Goal: Use online tool/utility: Utilize a website feature to perform a specific function

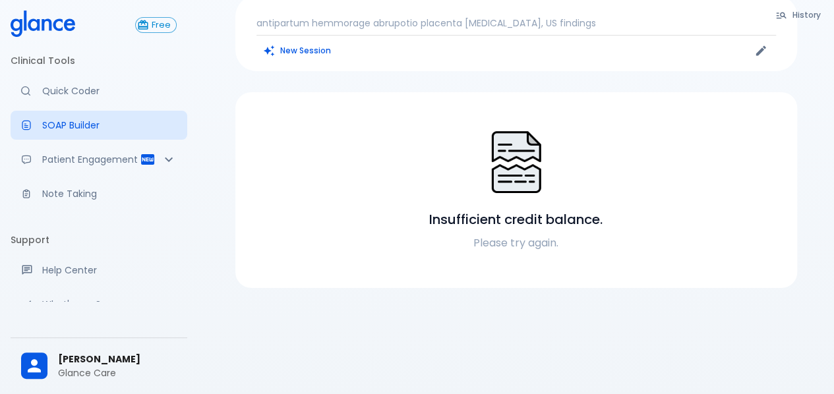
scroll to position [126, 0]
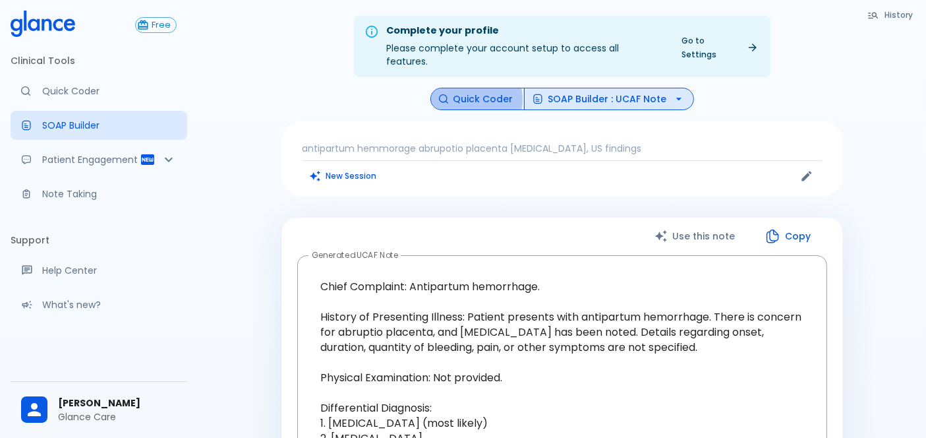
click at [465, 88] on button "Quick Coder" at bounding box center [477, 99] width 94 height 23
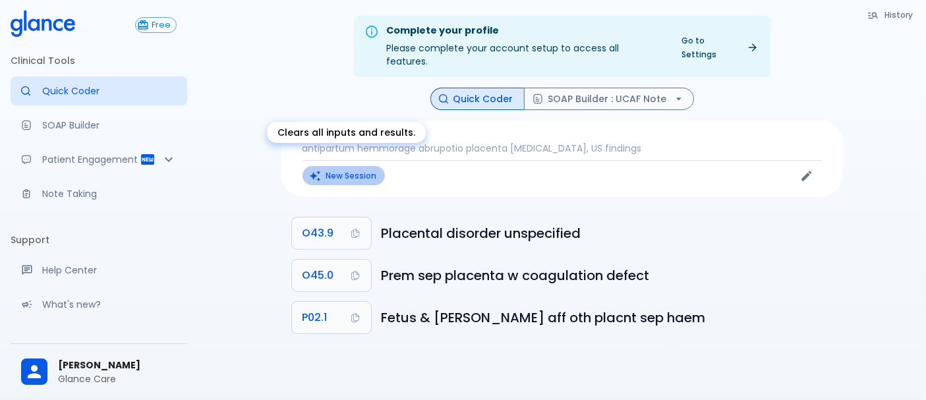
click at [365, 166] on button "New Session" at bounding box center [343, 175] width 82 height 19
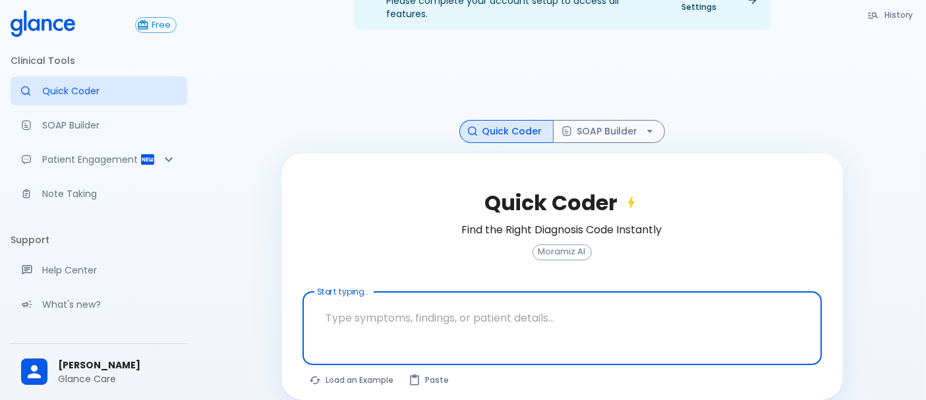
scroll to position [50, 0]
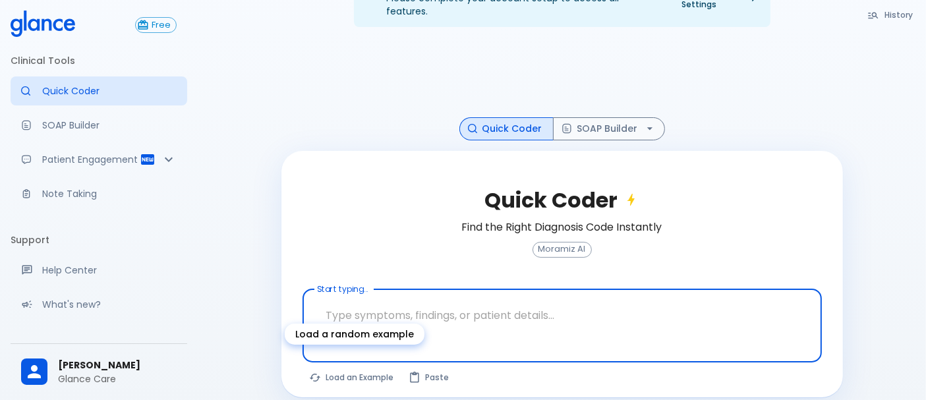
click at [372, 368] on button "Load an Example" at bounding box center [352, 377] width 100 height 19
type textarea "45F with DM2, right foot ulcer, fever, WBC 14K, ESR 80, wound purulent, XR neg …"
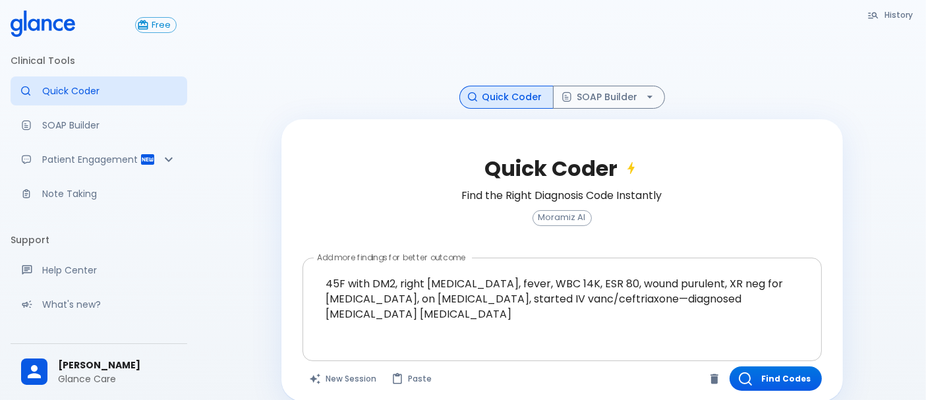
scroll to position [86, 0]
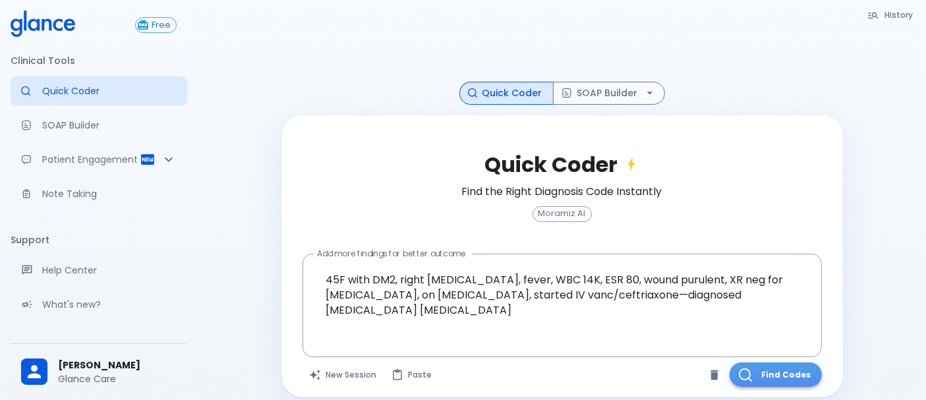
click at [747, 368] on icon "button" at bounding box center [745, 374] width 13 height 13
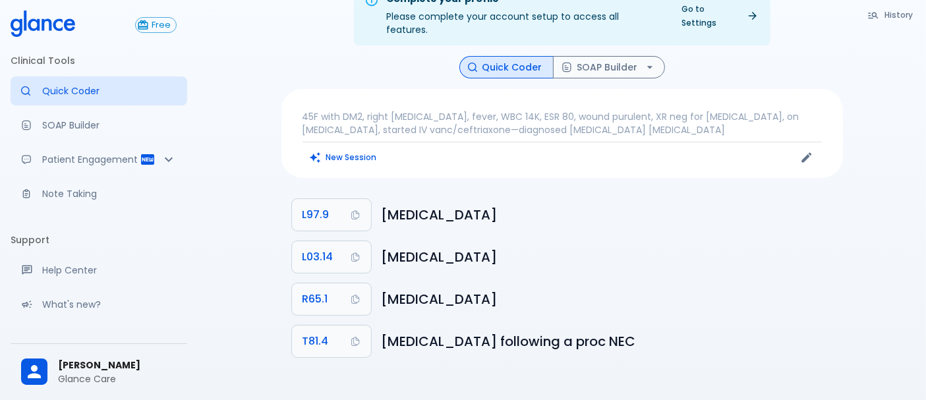
scroll to position [32, 0]
click at [498, 111] on p "45F with DM2, right foot ulcer, fever, WBC 14K, ESR 80, wound purulent, XR neg …" at bounding box center [561, 123] width 519 height 26
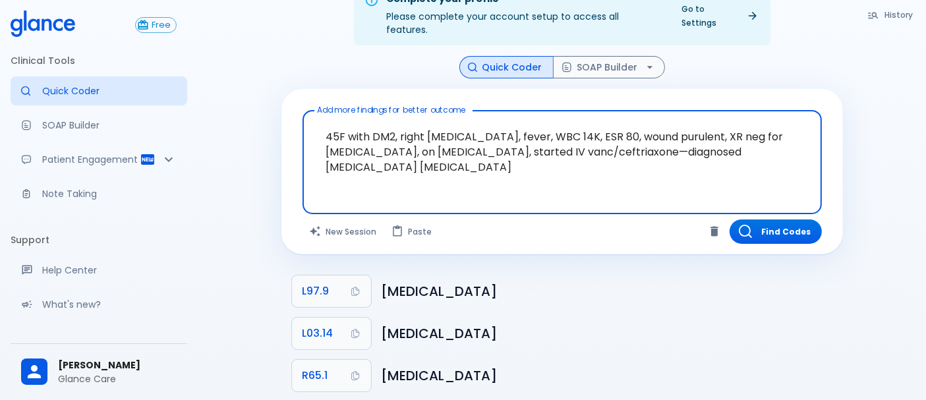
scroll to position [73, 0]
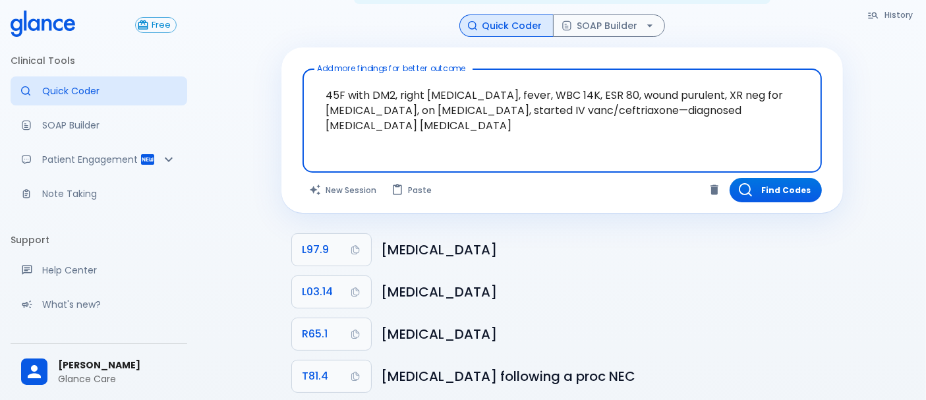
drag, startPoint x: 465, startPoint y: 115, endPoint x: 303, endPoint y: 67, distance: 168.5
click at [303, 69] on div "45F with DM2, right foot ulcer, fever, WBC 14K, ESR 80, wound purulent, XR neg …" at bounding box center [561, 121] width 519 height 104
click at [422, 115] on textarea "45F with DM2, right foot ulcer, fever, WBC 14K, ESR 80, wound purulent, XR neg …" at bounding box center [562, 110] width 501 height 72
drag, startPoint x: 384, startPoint y: 118, endPoint x: 316, endPoint y: 87, distance: 74.0
click at [316, 87] on textarea "45F with DM2, right foot ulcer, fever, WBC 14K, ESR 80, wound purulent, XR neg …" at bounding box center [562, 110] width 501 height 72
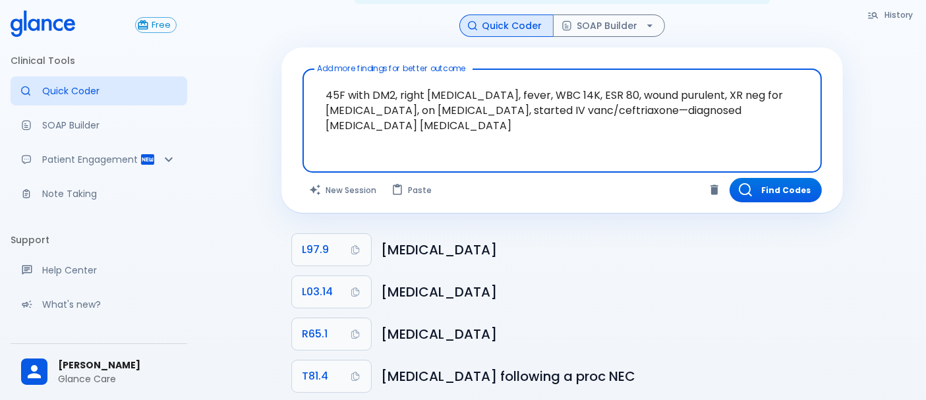
click at [370, 102] on textarea "45F with DM2, right foot ulcer, fever, WBC 14K, ESR 80, wound purulent, XR neg …" at bounding box center [562, 110] width 501 height 72
drag, startPoint x: 375, startPoint y: 112, endPoint x: 315, endPoint y: 65, distance: 76.5
click at [315, 74] on textarea "45F with DM2, right foot ulcer, fever, WBC 14K, ESR 80, wound purulent, XR neg …" at bounding box center [562, 110] width 501 height 72
click at [389, 121] on textarea "45F with DM2, right foot ulcer, fever, WBC 14K, ESR 80, wound purulent, XR neg …" at bounding box center [562, 110] width 501 height 72
drag, startPoint x: 382, startPoint y: 113, endPoint x: 324, endPoint y: 78, distance: 68.6
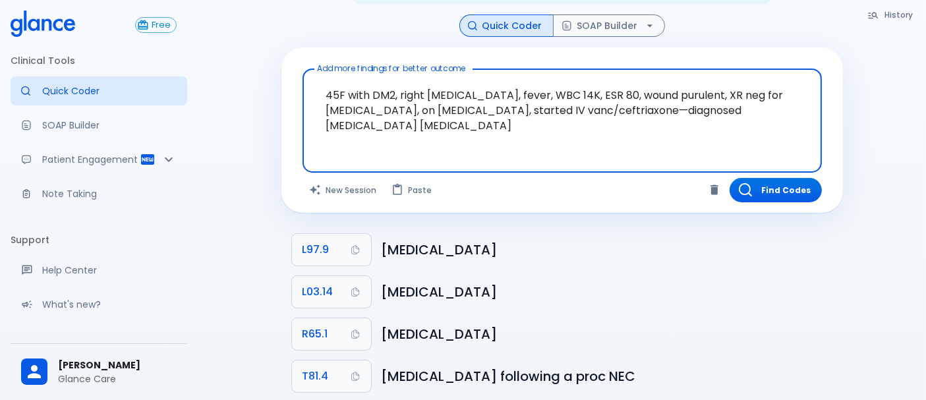
click at [324, 78] on textarea "45F with DM2, right foot ulcer, fever, WBC 14K, ESR 80, wound purulent, XR neg …" at bounding box center [562, 110] width 501 height 72
click at [409, 107] on textarea "45F with DM2, right foot ulcer, fever, WBC 14K, ESR 80, wound purulent, XR neg …" at bounding box center [562, 110] width 501 height 72
click at [371, 109] on textarea "45F with DM2, right foot ulcer, fever, WBC 14K, ESR 80, wound purulent, XR neg …" at bounding box center [562, 110] width 501 height 72
drag, startPoint x: 387, startPoint y: 108, endPoint x: 273, endPoint y: 69, distance: 121.3
click at [273, 69] on div "History Quick Coder SOAP Builder Add more findings for better outcome 45F with …" at bounding box center [562, 208] width 593 height 388
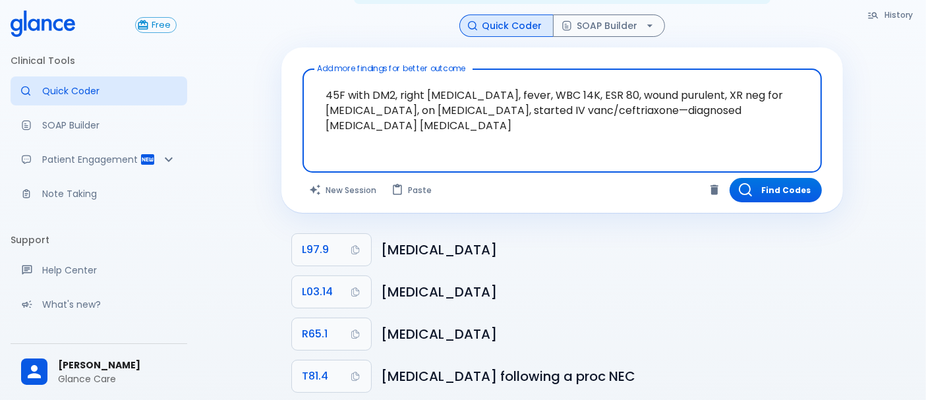
click at [370, 115] on textarea "45F with DM2, right foot ulcer, fever, WBC 14K, ESR 80, wound purulent, XR neg …" at bounding box center [562, 110] width 501 height 72
drag, startPoint x: 387, startPoint y: 111, endPoint x: 292, endPoint y: 75, distance: 102.2
click at [292, 75] on div "Add more findings for better outcome 45F with DM2, right foot ulcer, fever, WBC…" at bounding box center [561, 129] width 561 height 165
click at [486, 100] on textarea "45F with DM2, right foot ulcer, fever, WBC 14K, ESR 80, wound purulent, XR neg …" at bounding box center [562, 110] width 501 height 72
click at [442, 95] on textarea "45F with DM2, right foot ulcer, fever, WBC 14K, ESR 80, wound purulent, XR neg …" at bounding box center [562, 110] width 501 height 72
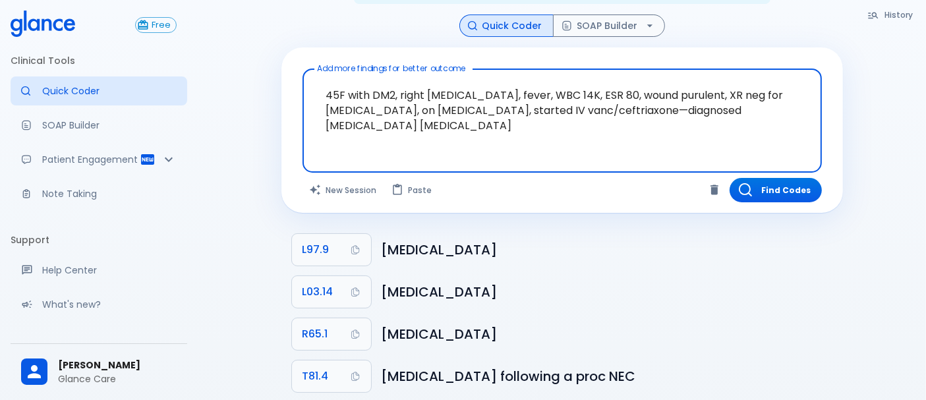
click at [442, 95] on textarea "45F with DM2, right foot ulcer, fever, WBC 14K, ESR 80, wound purulent, XR neg …" at bounding box center [562, 110] width 501 height 72
click at [486, 116] on textarea "45F with DM2, right foot ulcer, fever, WBC 14K, ESR 80, wound purulent, XR neg …" at bounding box center [562, 110] width 501 height 72
click at [453, 119] on textarea "45F with DM2, right foot ulcer, fever, WBC 14K, ESR 80, wound purulent, XR neg …" at bounding box center [562, 110] width 501 height 72
drag, startPoint x: 425, startPoint y: 119, endPoint x: 283, endPoint y: 63, distance: 152.4
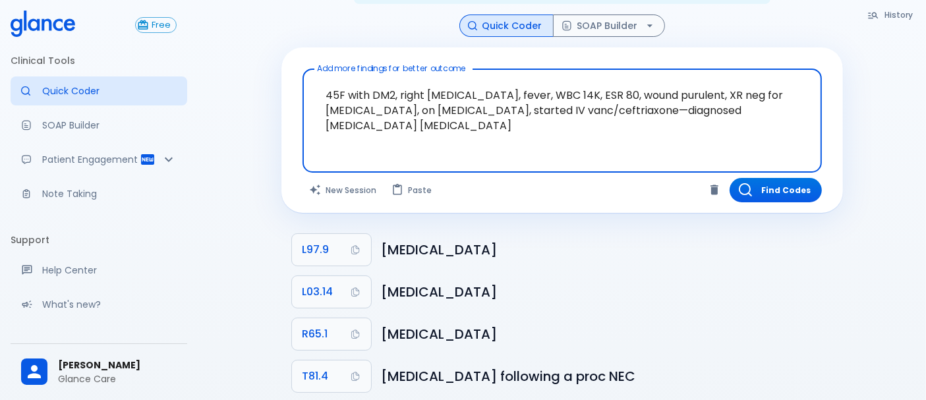
click at [282, 64] on div "Add more findings for better outcome 45F with DM2, right foot ulcer, fever, WBC…" at bounding box center [561, 129] width 561 height 165
click at [348, 102] on textarea "45F with DM2, right foot ulcer, fever, WBC 14K, ESR 80, wound purulent, XR neg …" at bounding box center [562, 110] width 501 height 72
click at [497, 102] on textarea "45F with DM2, right foot ulcer, fever, WBC 14K, ESR 80, wound purulent, XR neg …" at bounding box center [562, 110] width 501 height 72
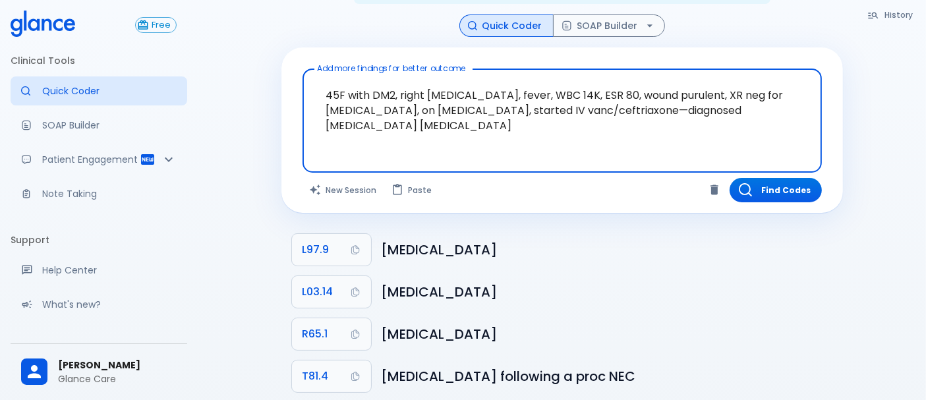
click at [393, 97] on textarea "45F with DM2, right foot ulcer, fever, WBC 14K, ESR 80, wound purulent, XR neg …" at bounding box center [562, 110] width 501 height 72
click at [333, 80] on textarea "45F with DM2, right foot ulcer, fever, WBC 14K, ESR 80, wound purulent, XR neg …" at bounding box center [562, 110] width 501 height 72
drag, startPoint x: 332, startPoint y: 82, endPoint x: 397, endPoint y: 86, distance: 64.7
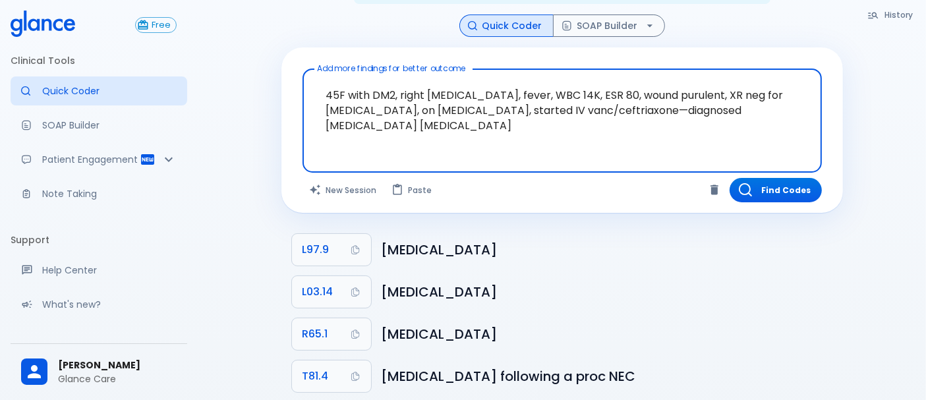
click at [397, 86] on textarea "45F with DM2, right foot ulcer, fever, WBC 14K, ESR 80, wound purulent, XR neg …" at bounding box center [562, 110] width 501 height 72
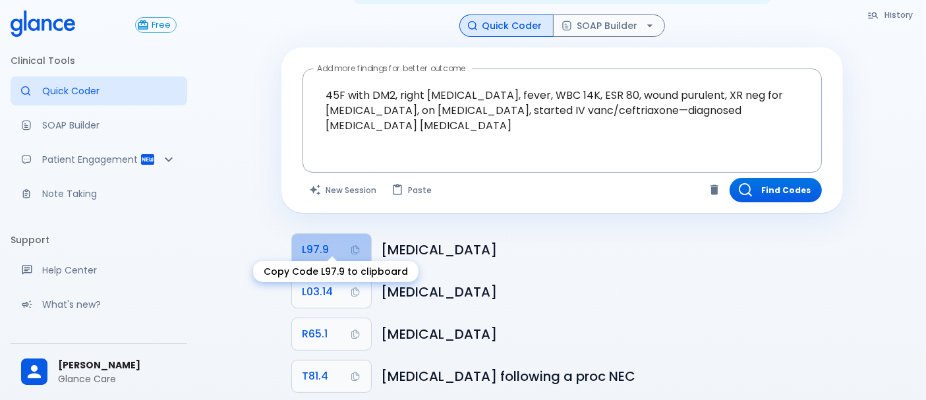
drag, startPoint x: 312, startPoint y: 233, endPoint x: 311, endPoint y: 248, distance: 14.6
click at [310, 241] on span "L97.9" at bounding box center [315, 250] width 27 height 18
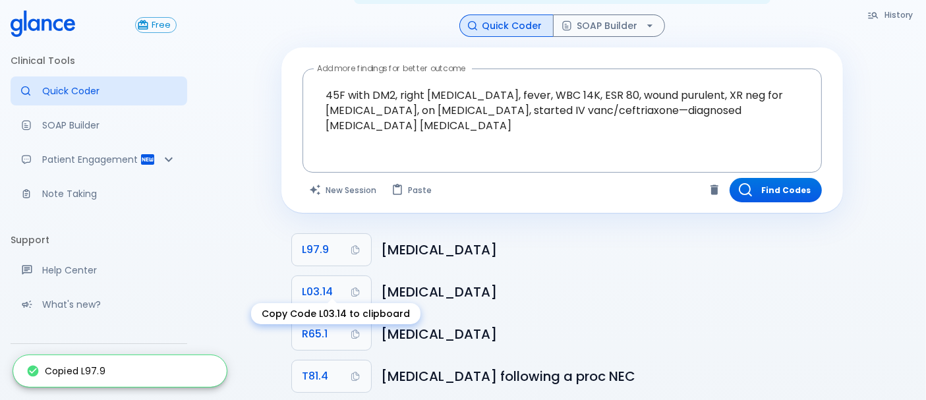
click at [324, 272] on body "↧ pull to refresh ↧ Free Clinical Tools Quick Coder SOAP Builder Patient Engage…" at bounding box center [463, 178] width 926 height 502
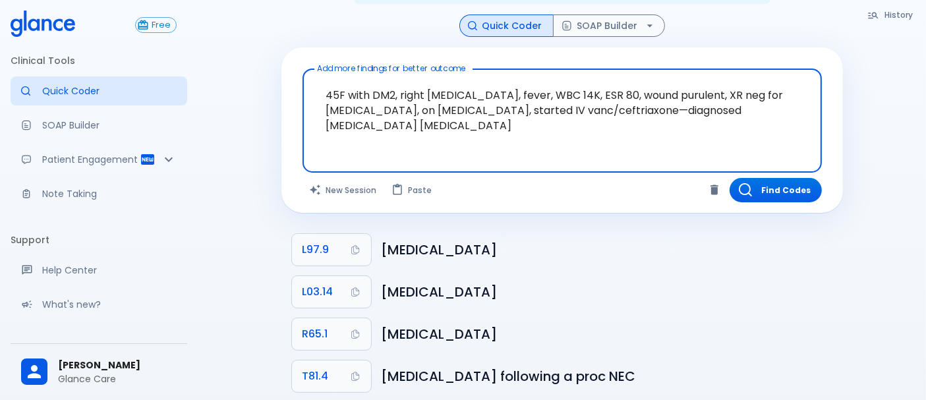
drag, startPoint x: 517, startPoint y: 94, endPoint x: 619, endPoint y: 100, distance: 102.3
click at [619, 100] on textarea "45F with DM2, right foot ulcer, fever, WBC 14K, ESR 80, wound purulent, XR neg …" at bounding box center [562, 110] width 501 height 72
click at [416, 146] on div at bounding box center [563, 158] width 514 height 24
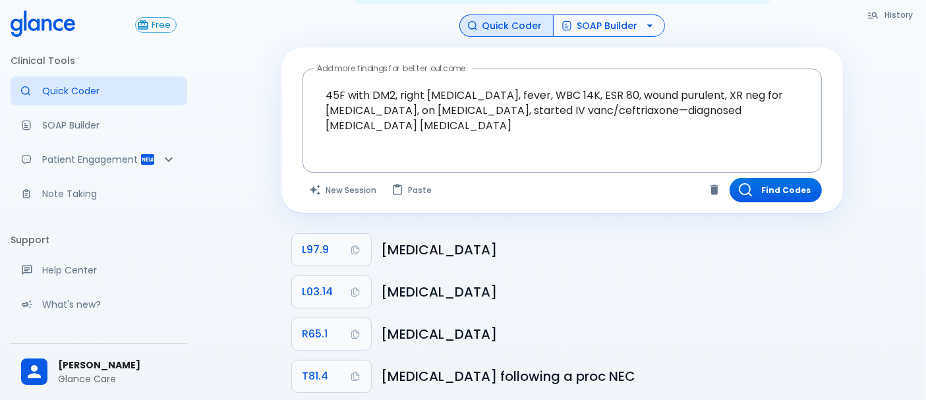
click at [606, 14] on button "SOAP Builder" at bounding box center [609, 25] width 112 height 23
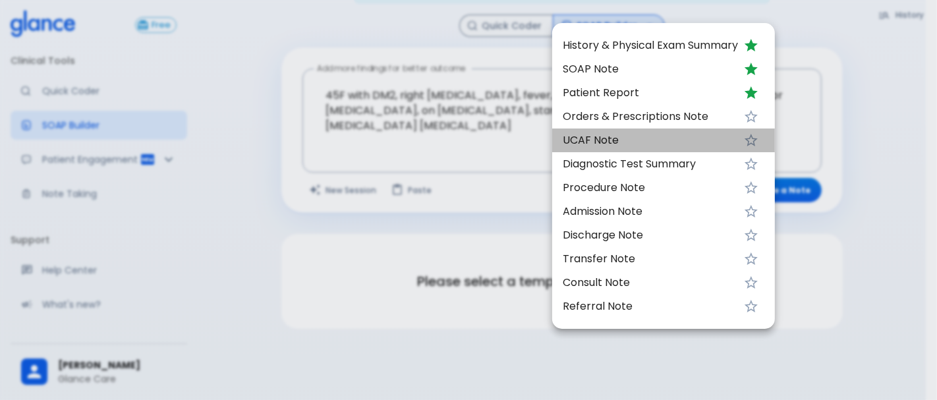
click at [627, 134] on span "UCAF Note" at bounding box center [650, 140] width 175 height 16
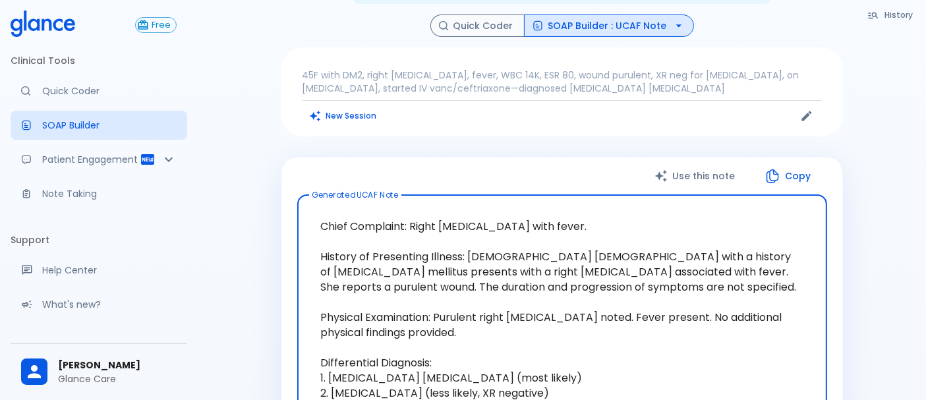
scroll to position [146, 0]
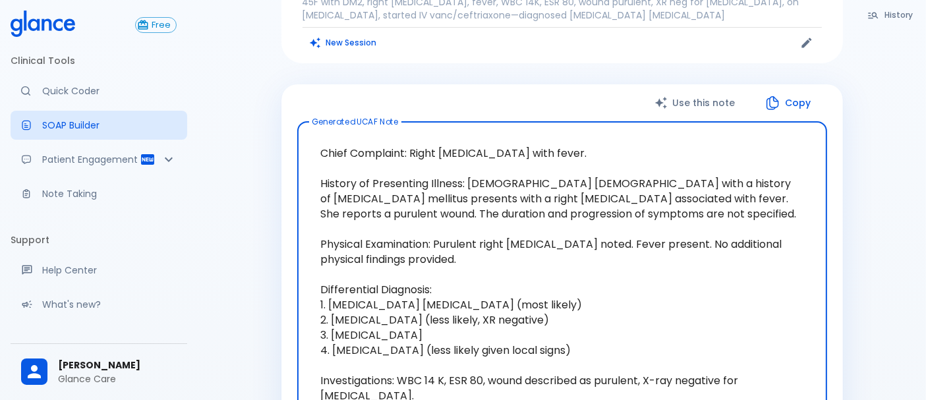
click at [385, 226] on textarea "Chief Complaint: Right foot ulcer with fever. History of Presenting Illness: 45…" at bounding box center [561, 304] width 511 height 345
click at [386, 266] on textarea "Chief Complaint: Right foot ulcer with fever. History of Presenting Illness: 45…" at bounding box center [561, 304] width 511 height 345
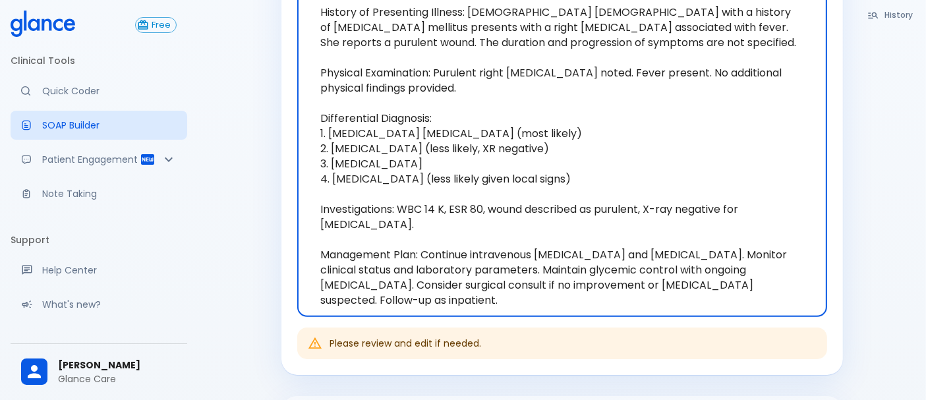
scroll to position [366, 0]
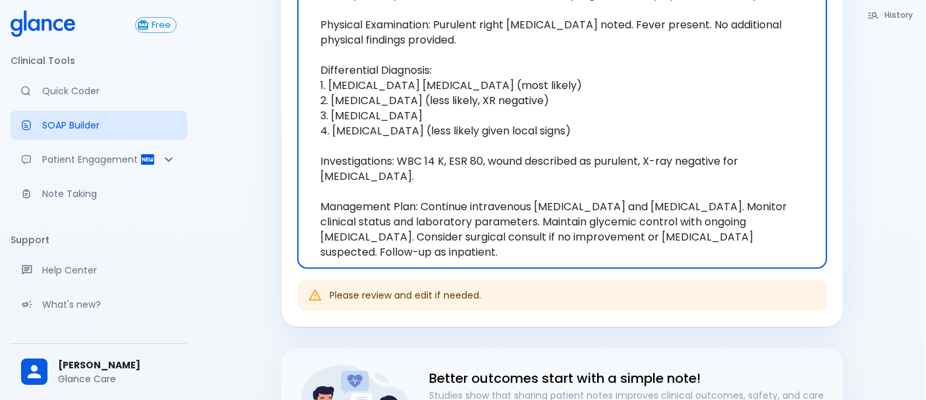
click at [394, 197] on textarea "Chief Complaint: Right foot ulcer with fever. History of Presenting Illness: 45…" at bounding box center [561, 85] width 511 height 345
click at [382, 170] on textarea "Chief Complaint: Right foot ulcer with fever. History of Presenting Illness: 45…" at bounding box center [561, 85] width 511 height 345
click at [401, 165] on textarea "Chief Complaint: Right foot ulcer with fever. History of Presenting Illness: 45…" at bounding box center [561, 85] width 511 height 345
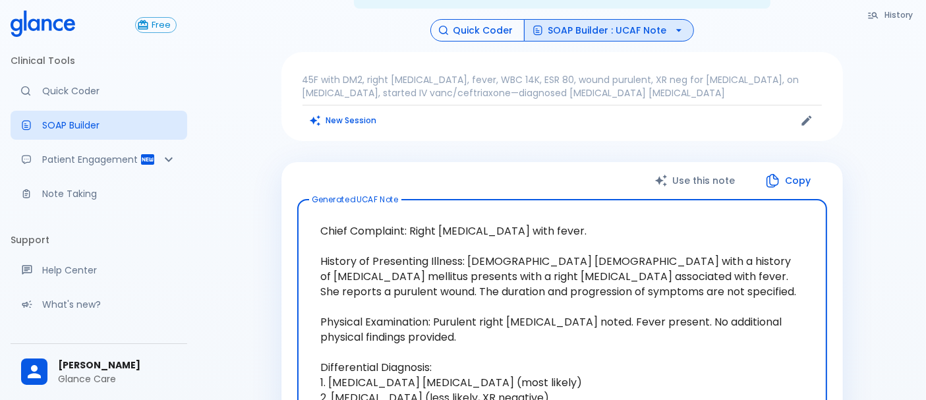
scroll to position [0, 0]
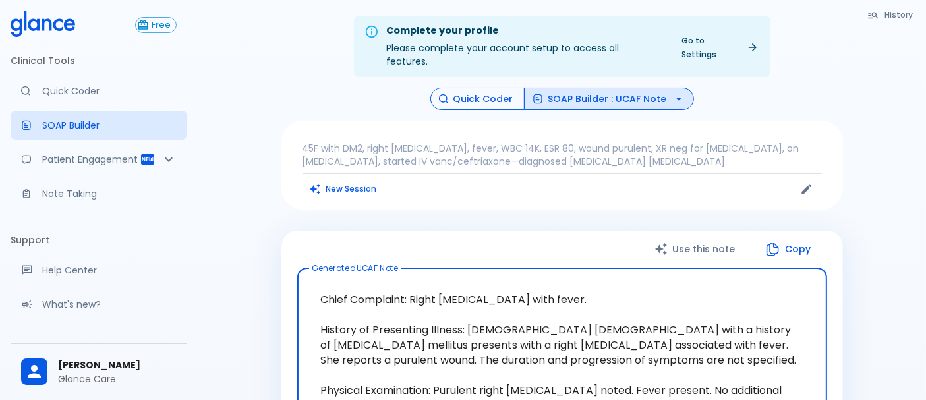
click at [488, 88] on button "Quick Coder" at bounding box center [477, 99] width 94 height 23
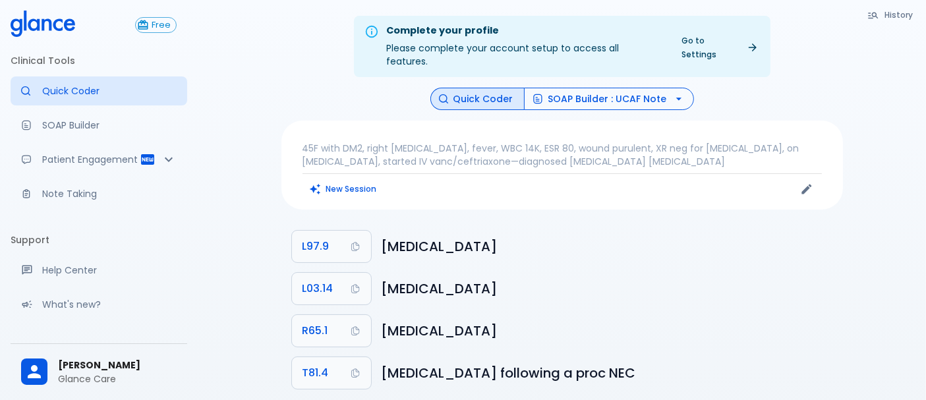
click at [606, 88] on button "SOAP Builder : UCAF Note" at bounding box center [609, 99] width 170 height 23
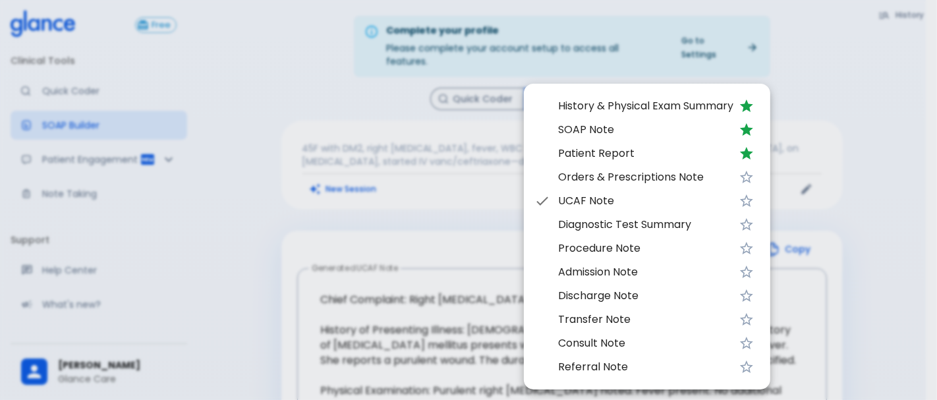
click at [461, 214] on div at bounding box center [468, 200] width 937 height 400
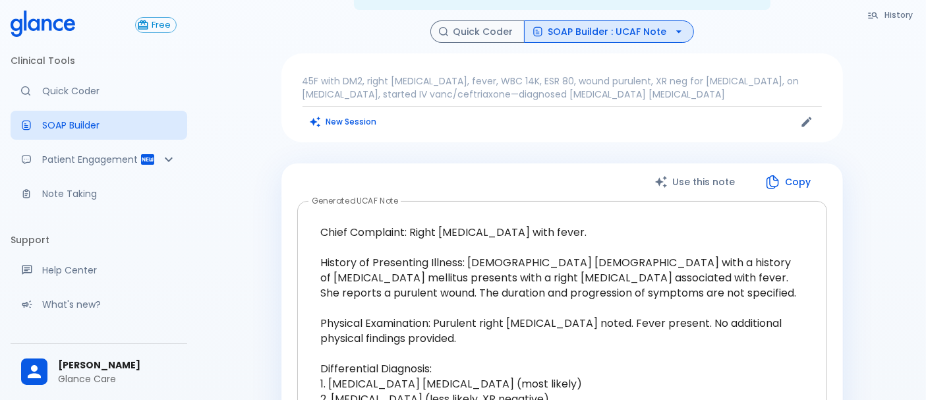
scroll to position [146, 0]
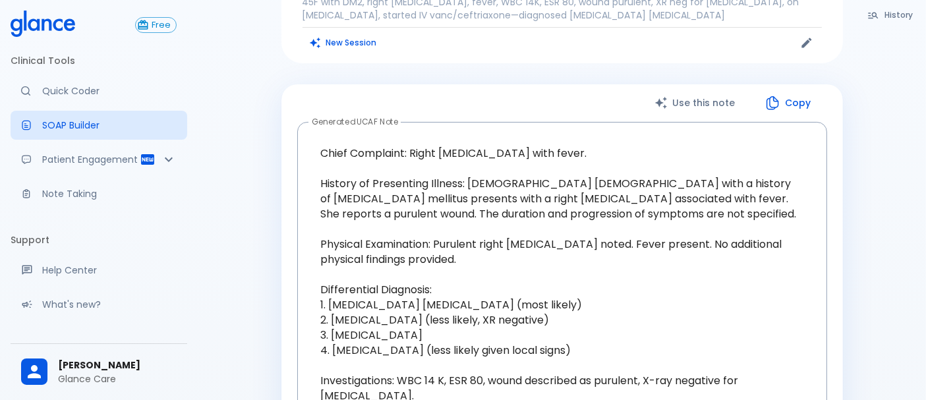
click at [580, 40] on div "45F with DM2, right foot ulcer, fever, WBC 14K, ESR 80, wound purulent, XR neg …" at bounding box center [561, 18] width 561 height 89
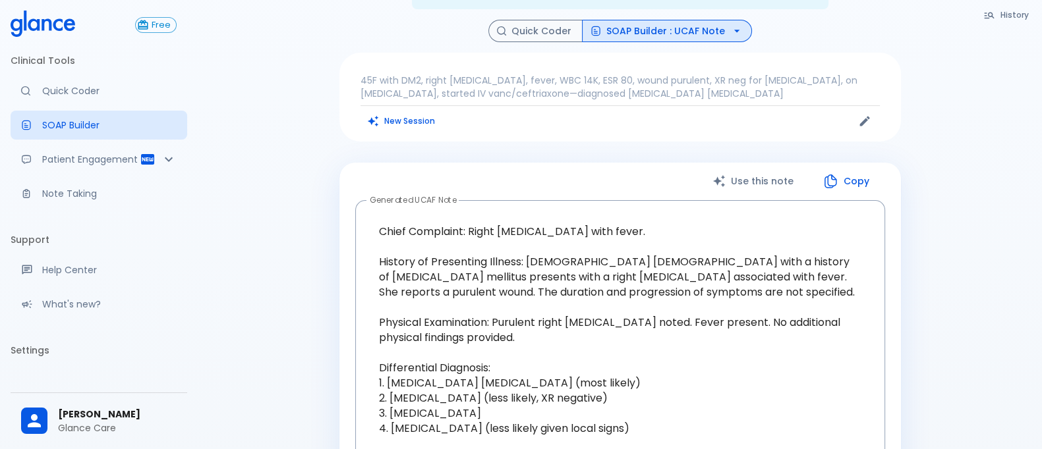
scroll to position [55, 0]
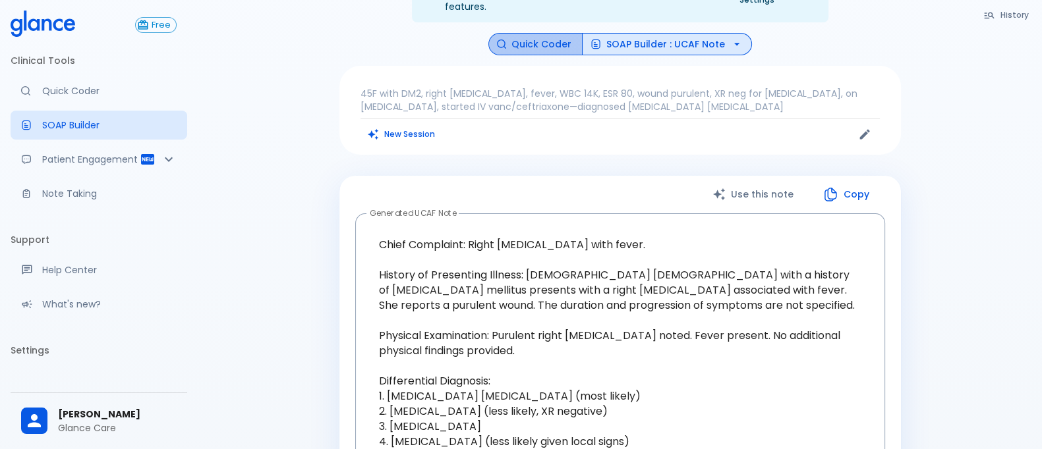
click at [552, 33] on button "Quick Coder" at bounding box center [535, 44] width 94 height 23
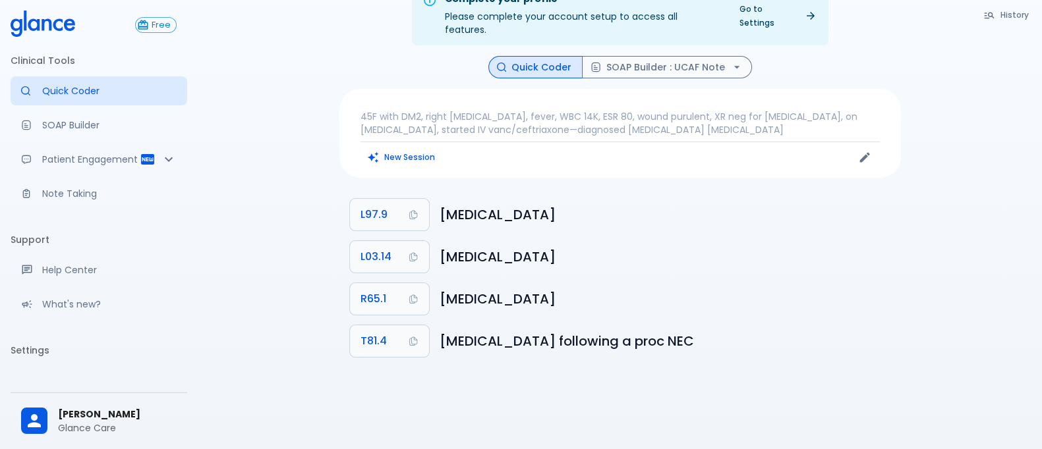
scroll to position [32, 0]
click at [491, 154] on div "45F with DM2, right foot ulcer, fever, WBC 14K, ESR 80, wound purulent, XR neg …" at bounding box center [619, 133] width 561 height 89
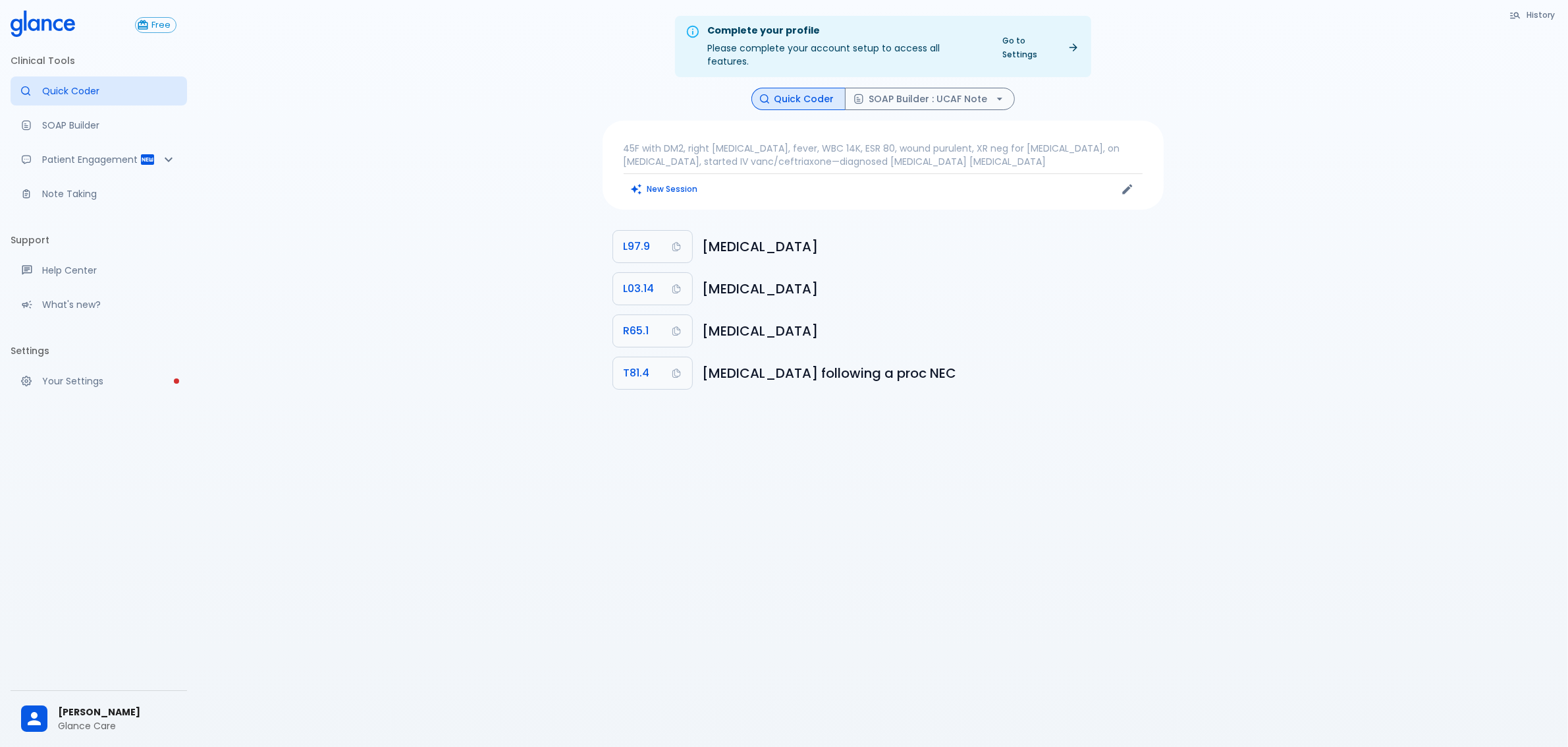
click at [101, 705] on span "[PERSON_NAME]" at bounding box center [117, 712] width 119 height 14
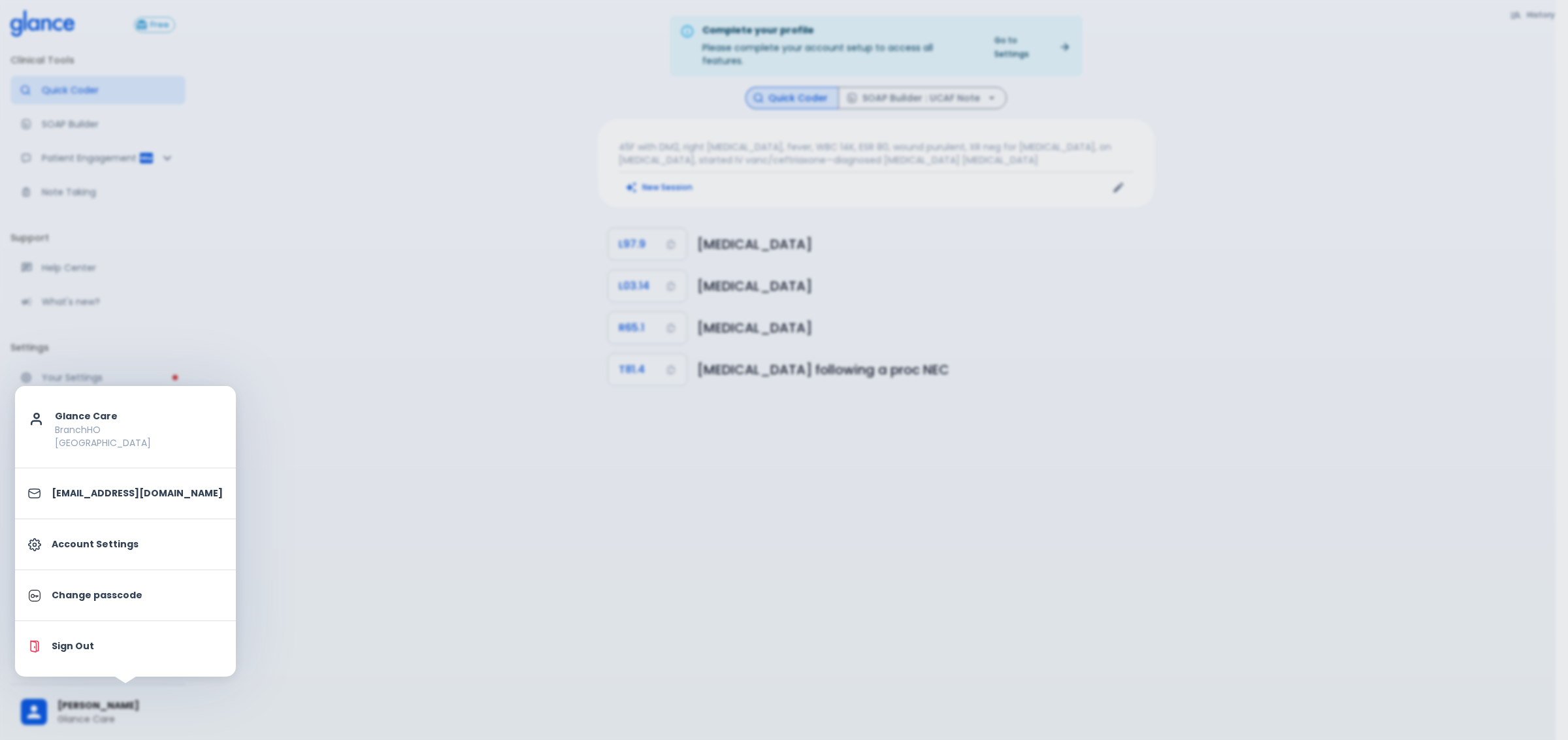
click at [102, 638] on li "Sign Out" at bounding box center [125, 646] width 221 height 40
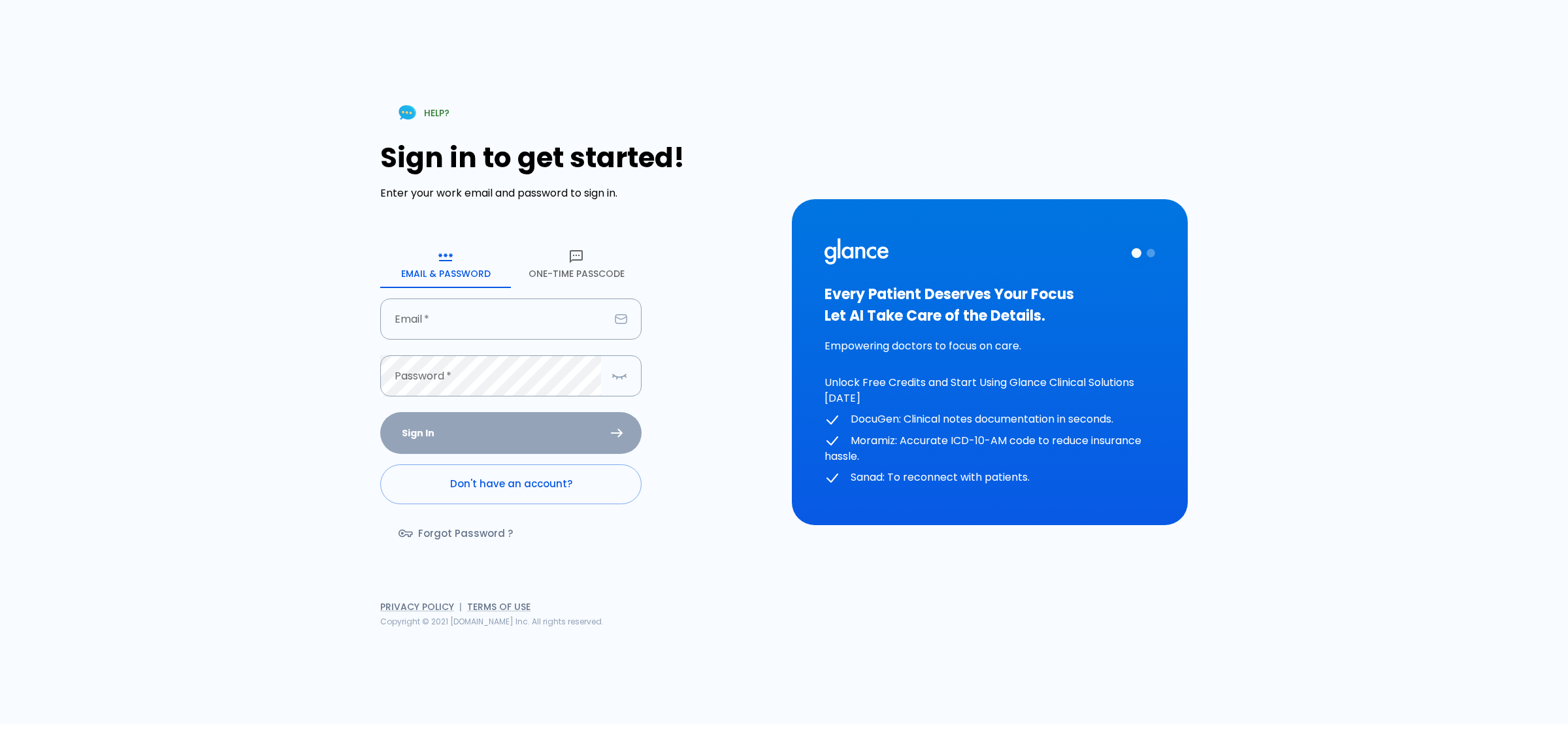
click at [587, 274] on button "One-Time Passcode" at bounding box center [576, 264] width 131 height 47
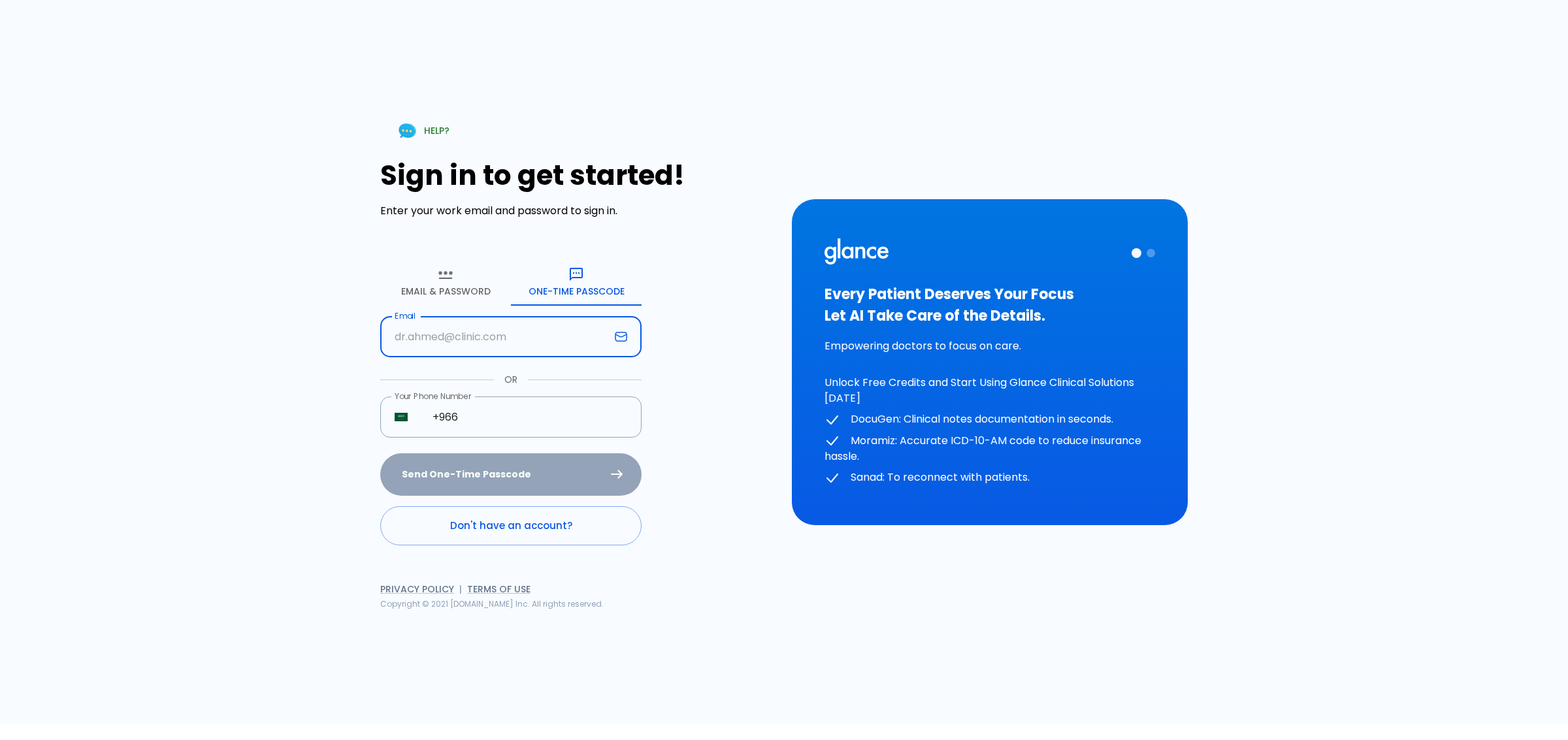
drag, startPoint x: 479, startPoint y: 336, endPoint x: 504, endPoint y: 336, distance: 25.0
click at [479, 336] on input "text" at bounding box center [495, 337] width 229 height 42
click at [252, 336] on div "HELP? Sign in to get started! Enter your work email and password to sign in. Em…" at bounding box center [784, 362] width 1568 height 724
click at [438, 337] on input "text" at bounding box center [495, 337] width 229 height 42
click at [256, 354] on div "HELP? Sign in to get started! Enter your work email and password to sign in. Em…" at bounding box center [784, 362] width 1568 height 724
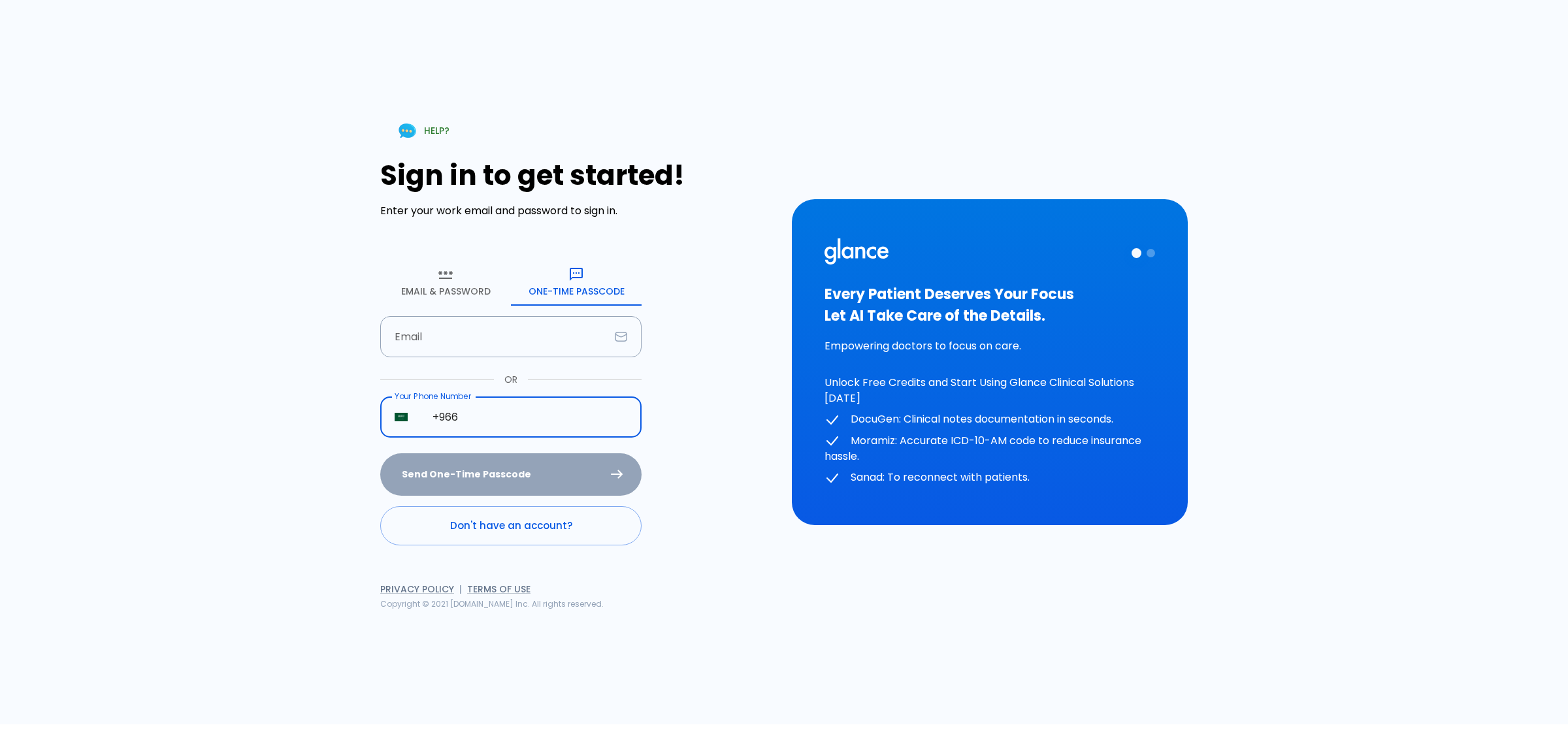
click at [510, 405] on input "+966" at bounding box center [529, 417] width 223 height 42
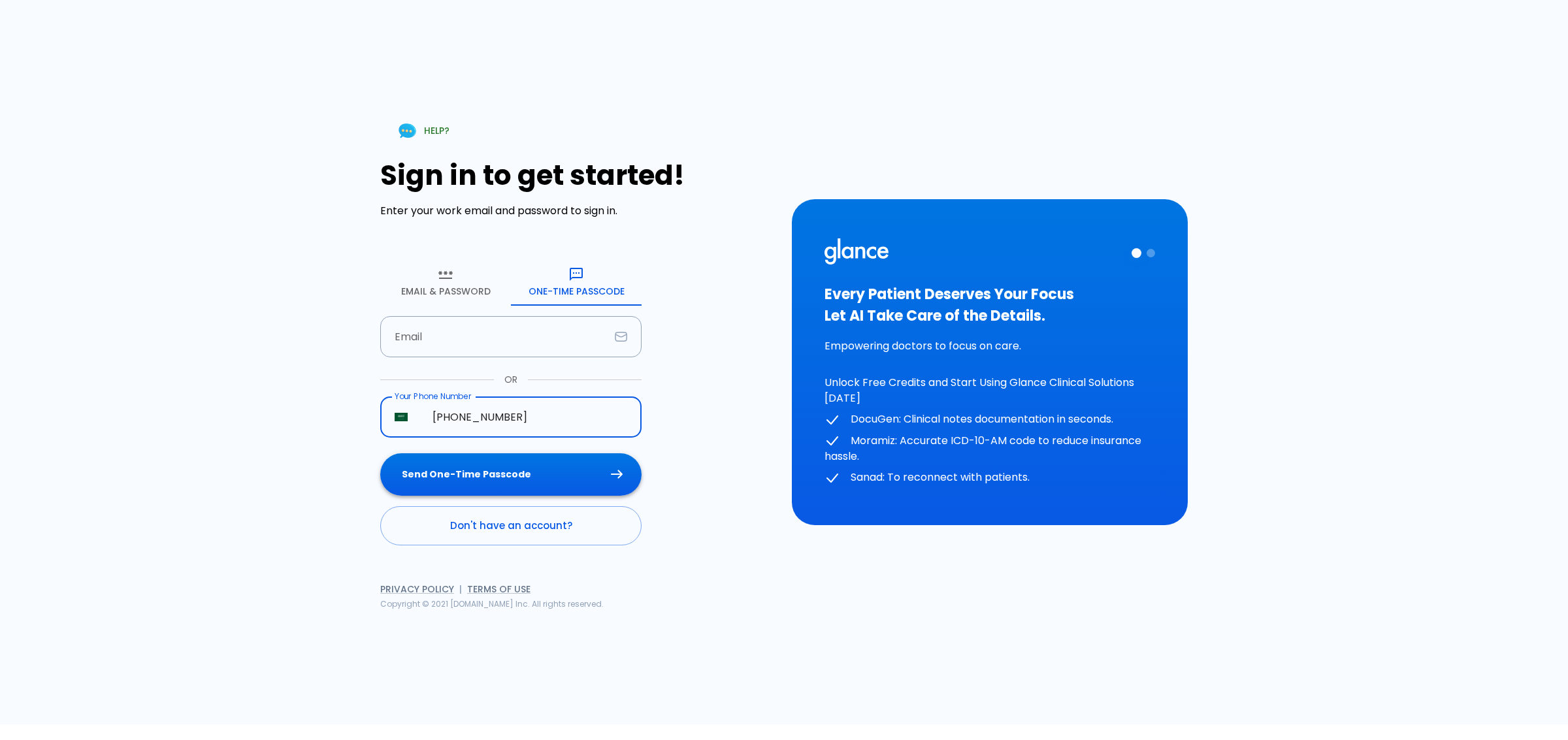
type input "+966 53 364 5458"
click at [533, 481] on button "Send One-Time Passcode" at bounding box center [511, 474] width 262 height 43
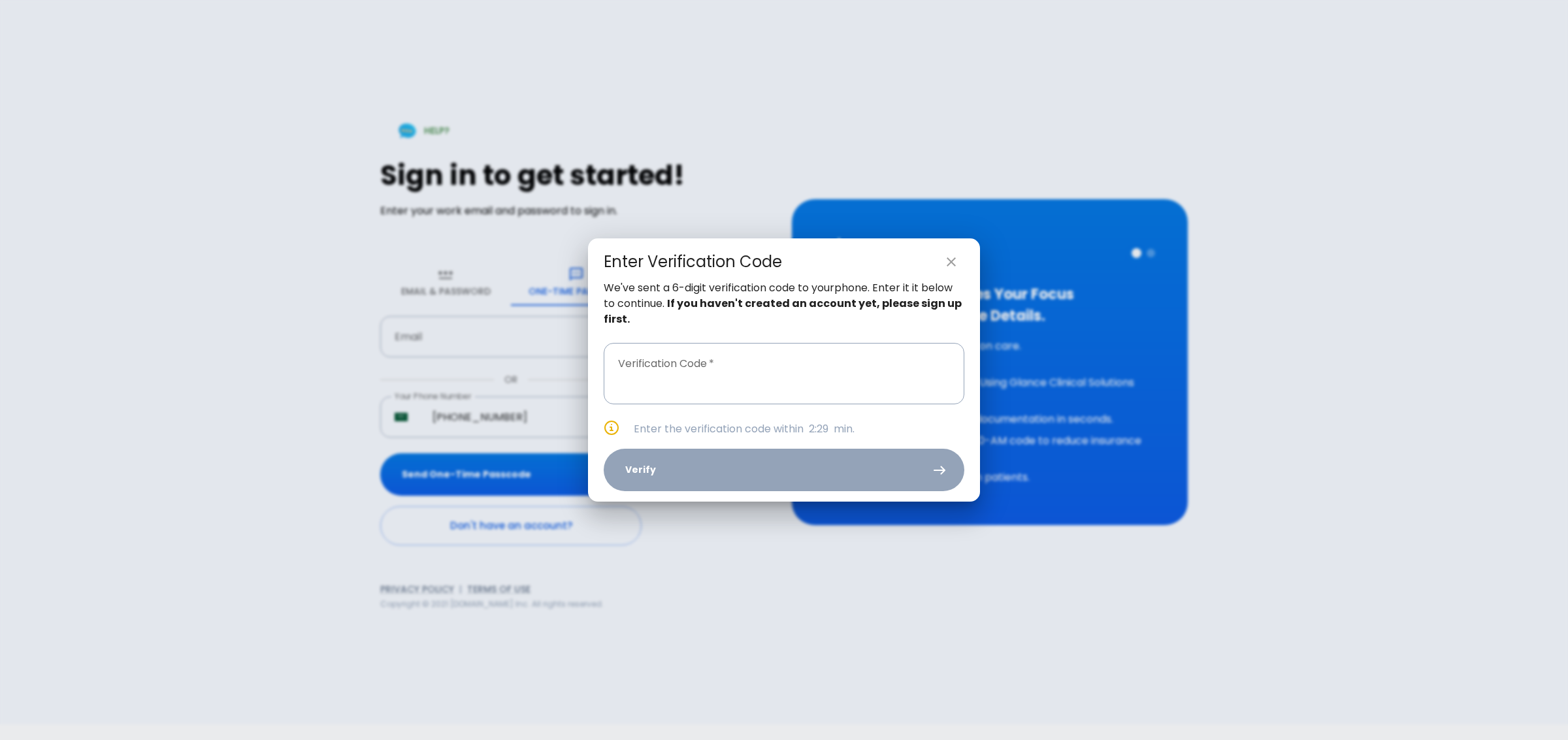
click at [965, 266] on h2 "Enter Verification Code" at bounding box center [783, 260] width 392 height 42
drag, startPoint x: 951, startPoint y: 258, endPoint x: 866, endPoint y: 278, distance: 87.3
click at [950, 258] on icon "close" at bounding box center [952, 262] width 16 height 16
type input "_ _ _ _ _ _"
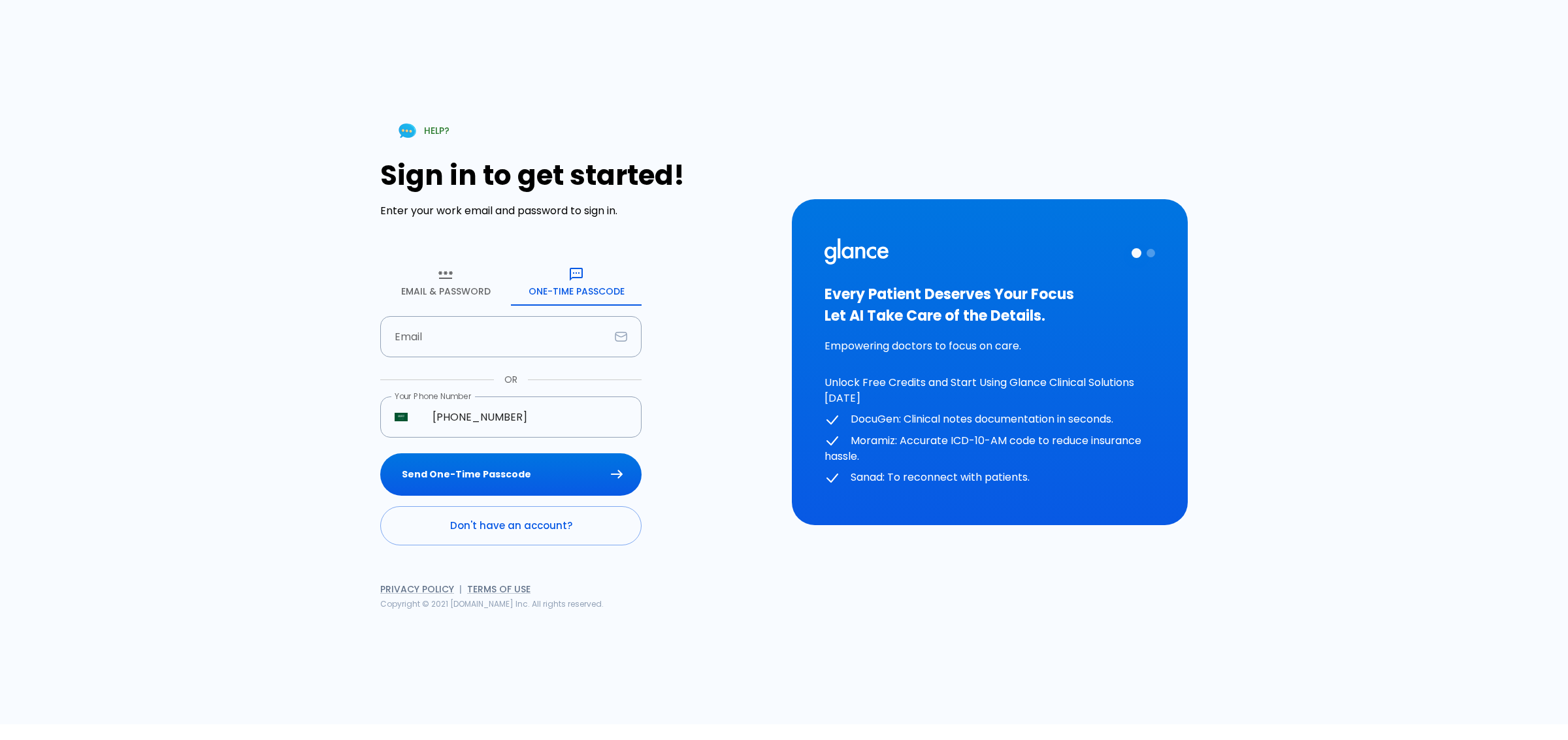
click at [477, 297] on button "Email & Password" at bounding box center [446, 281] width 131 height 47
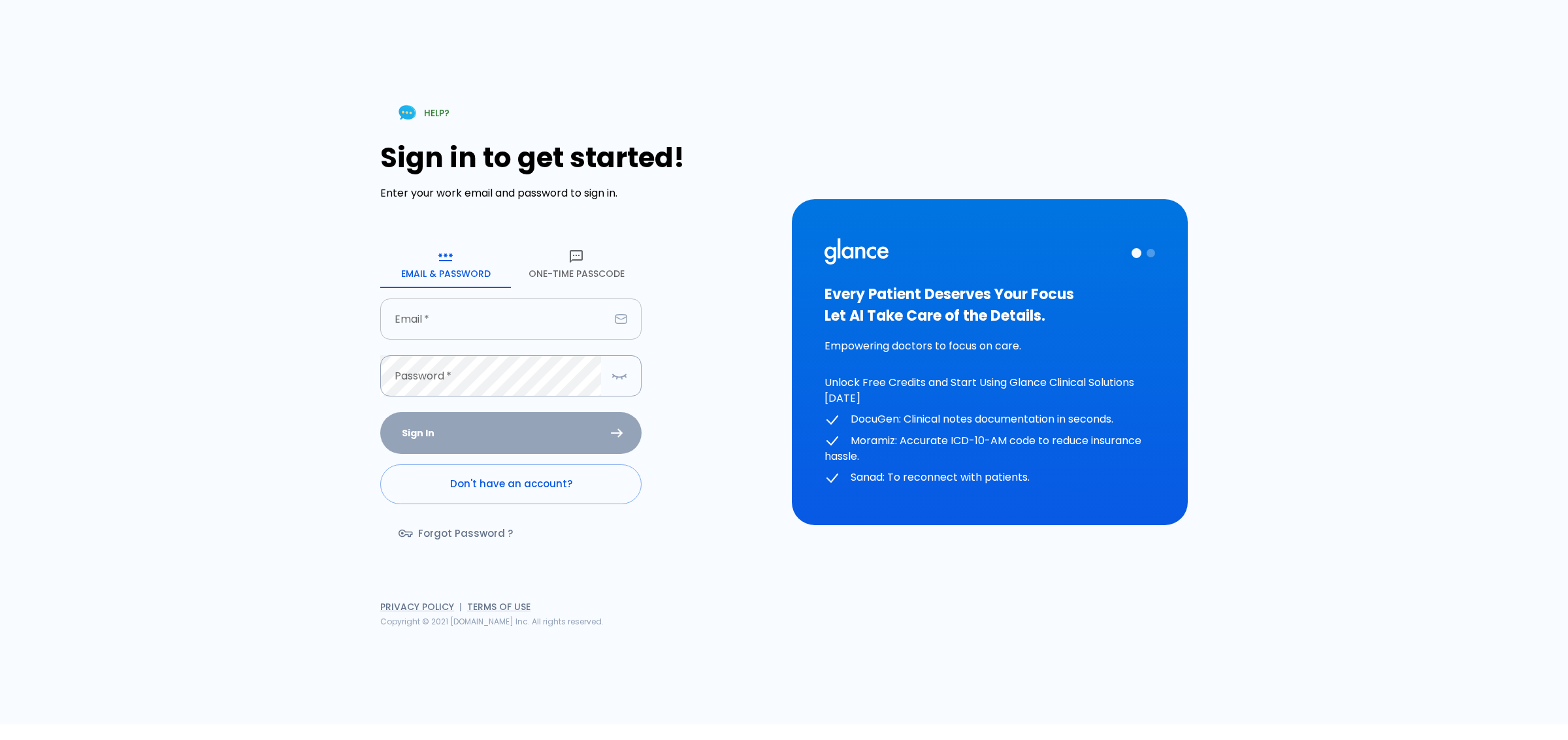
click at [502, 310] on input "text" at bounding box center [495, 319] width 229 height 42
type input "Dr.jahhaaf@glance.care"
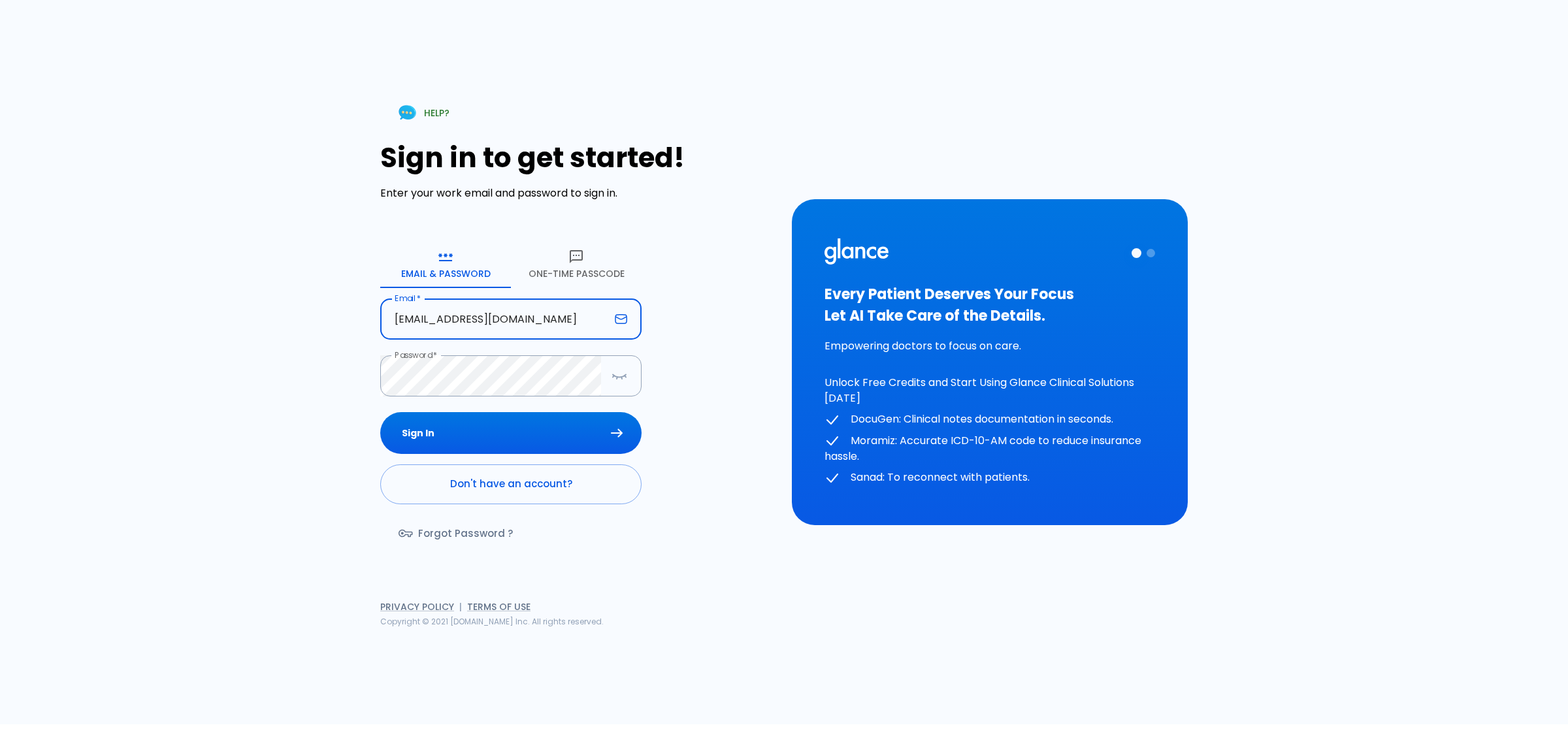
click at [553, 426] on button "Sign In" at bounding box center [511, 433] width 262 height 43
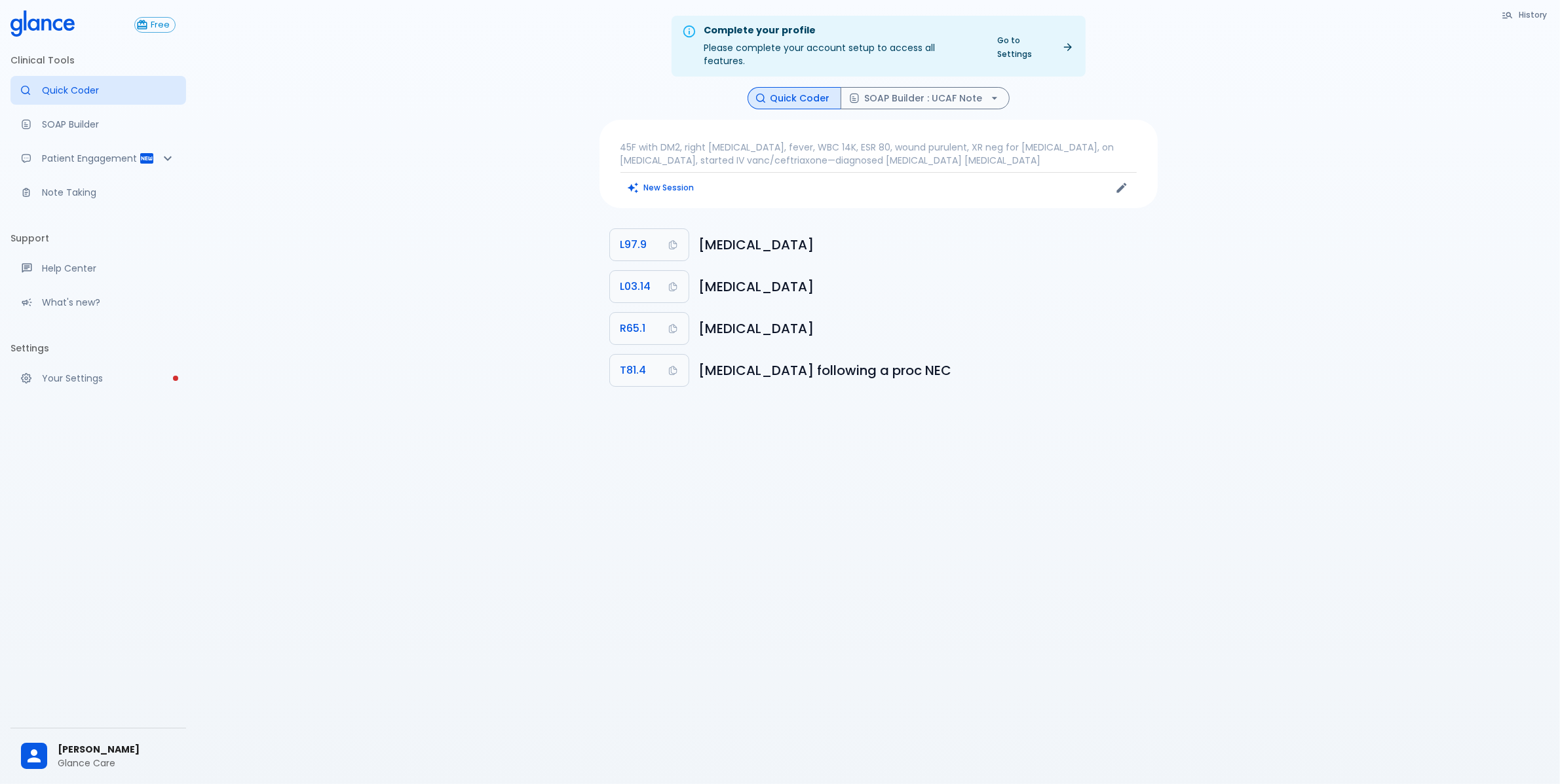
click at [1501, 85] on div "Complete your profile Please complete your account setup to access all features…" at bounding box center [878, 407] width 1363 height 816
click at [390, 137] on div "Complete your profile Please complete your account setup to access all features…" at bounding box center [878, 407] width 1363 height 816
